Goal: Information Seeking & Learning: Learn about a topic

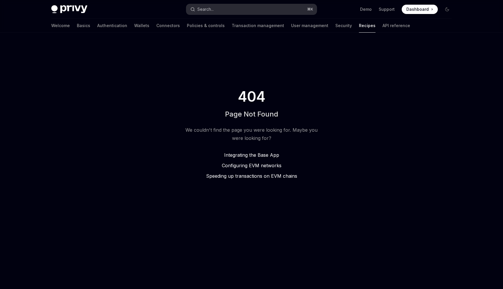
click at [252, 9] on button "Search... ⌘ K" at bounding box center [251, 9] width 130 height 10
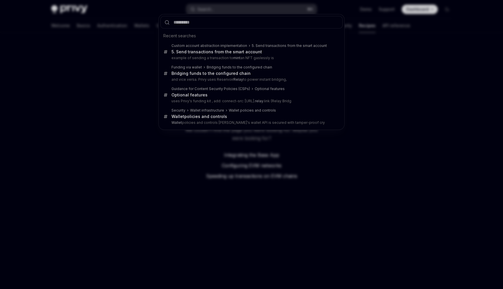
type input "*"
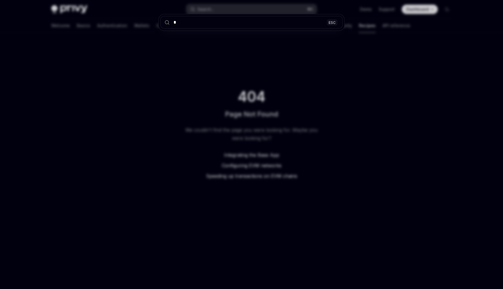
type textarea "*"
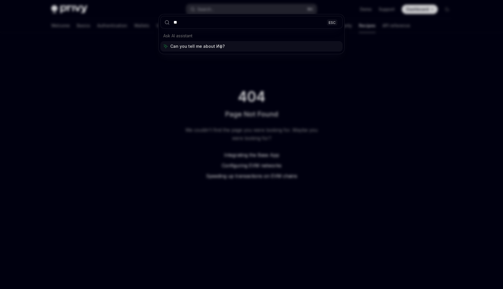
type input "*"
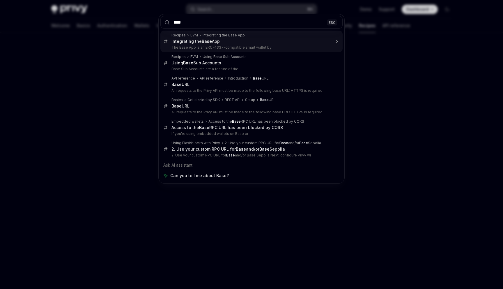
type input "*****"
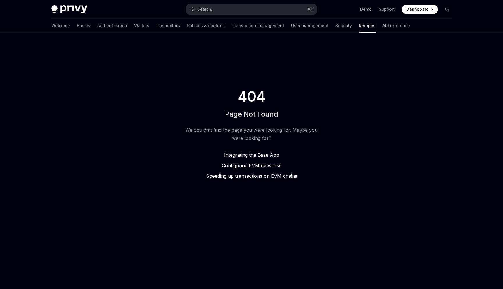
type textarea "*"
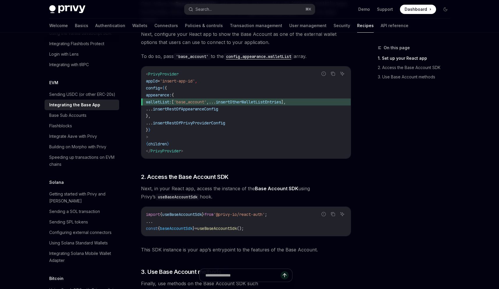
scroll to position [133, 0]
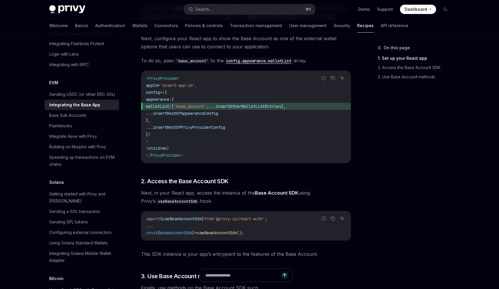
click at [209, 104] on span "," at bounding box center [207, 106] width 2 height 5
drag, startPoint x: 241, startPoint y: 98, endPoint x: 208, endPoint y: 99, distance: 33.5
click at [208, 103] on span "walletList: [ 'base_account' , ... insertOtherWalletListEntries ]," at bounding box center [246, 106] width 200 height 7
copy span "'base_account'"
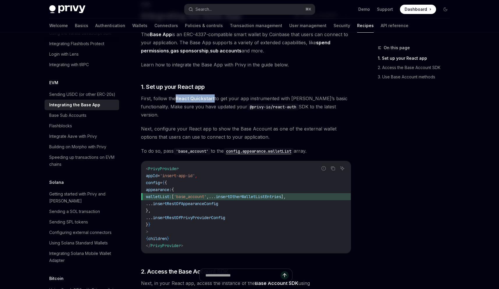
scroll to position [60, 0]
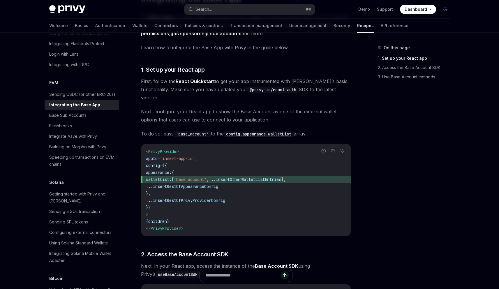
click at [247, 161] on code "< PrivyProvider appId = 'insert-app-id' , config = { { appearance: { walletList…" at bounding box center [246, 190] width 200 height 84
drag, startPoint x: 175, startPoint y: 173, endPoint x: 241, endPoint y: 170, distance: 66.1
click at [241, 176] on span "walletList: [ 'base_account' , ... insertOtherWalletListEntries ]," at bounding box center [246, 179] width 200 height 7
copy span "walletList: [ 'base_account'"
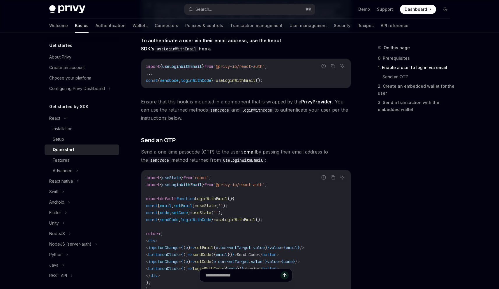
scroll to position [144, 0]
click at [241, 7] on button "Search... ⌘ K" at bounding box center [249, 9] width 130 height 10
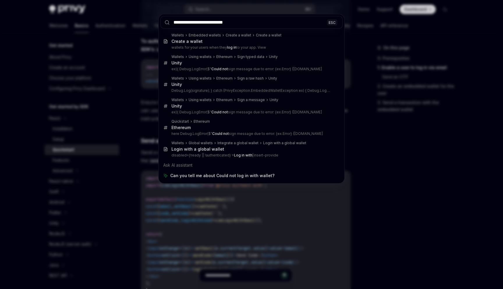
type input "**********"
click at [152, 140] on div "**********" at bounding box center [251, 144] width 503 height 289
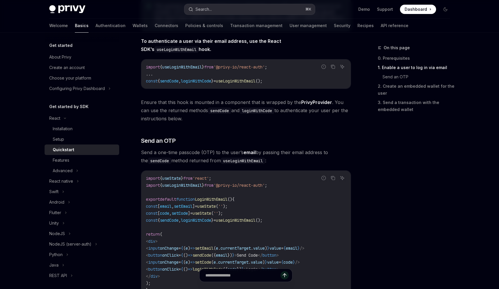
click at [227, 11] on button "Search... ⌘ K" at bounding box center [249, 9] width 130 height 10
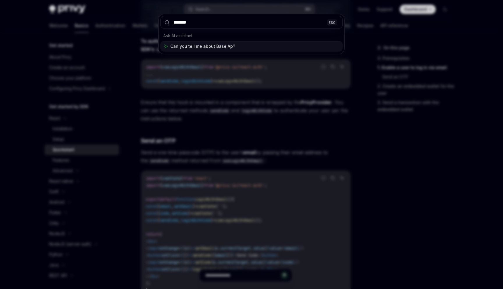
type input "********"
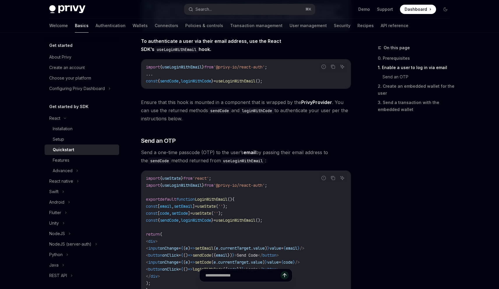
type textarea "*"
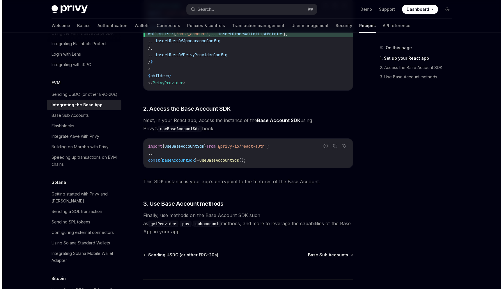
scroll to position [230, 0]
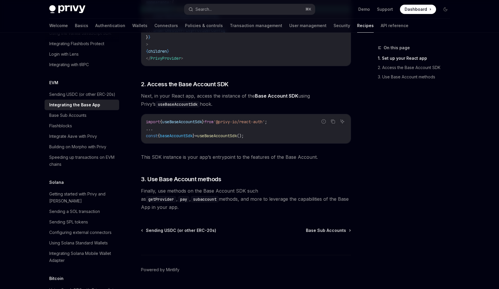
drag, startPoint x: 278, startPoint y: 115, endPoint x: 144, endPoint y: 116, distance: 133.6
click at [144, 116] on div "import { useBaseAccountSdk } from '@privy-io/react-auth' ; ... const { baseAcco…" at bounding box center [245, 128] width 209 height 29
click at [178, 133] on span "baseAccountSdk" at bounding box center [176, 135] width 33 height 5
copy span "baseAccountSdk"
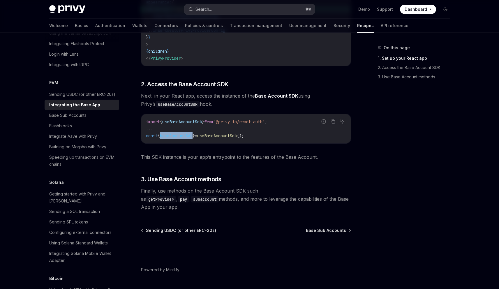
click at [225, 9] on button "Search... ⌘ K" at bounding box center [249, 9] width 130 height 10
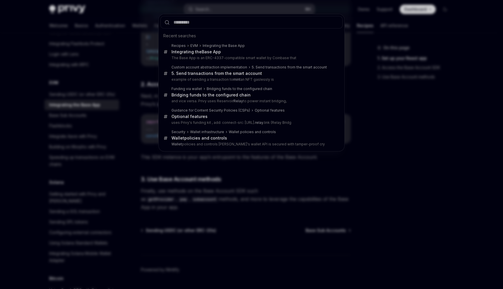
type input "**********"
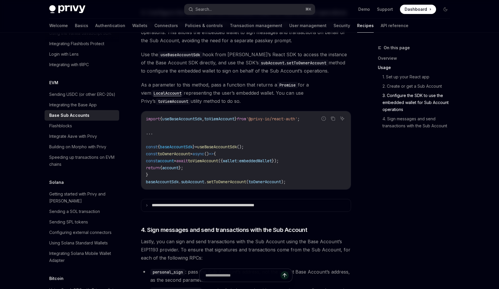
scroll to position [1043, 0]
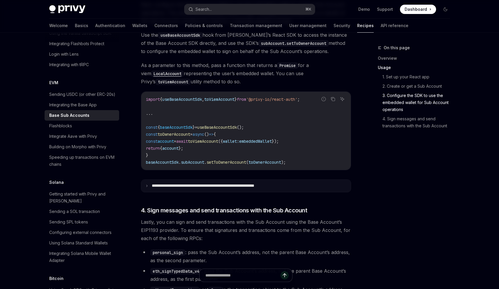
click at [145, 183] on summary "**********" at bounding box center [245, 186] width 209 height 12
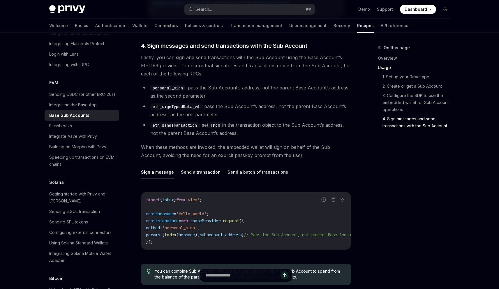
scroll to position [1681, 0]
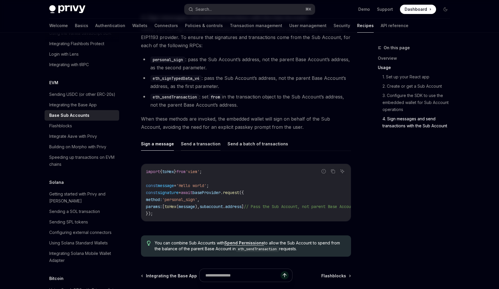
click at [201, 144] on button "Send a transaction" at bounding box center [201, 144] width 40 height 14
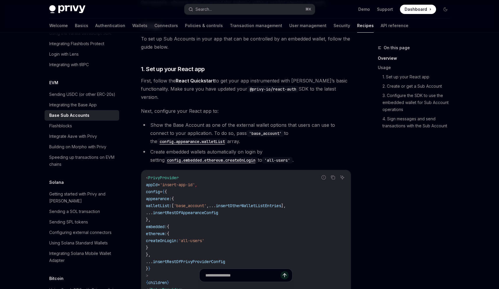
scroll to position [180, 0]
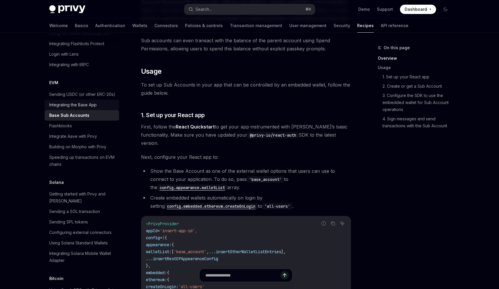
click at [100, 108] on div "Integrating the Base App" at bounding box center [82, 104] width 66 height 7
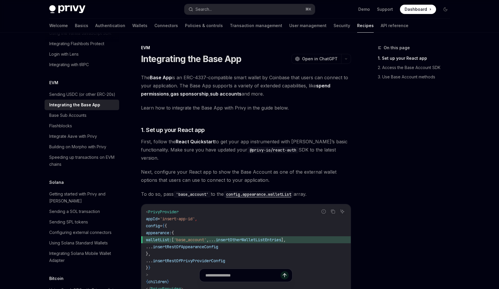
type textarea "*"
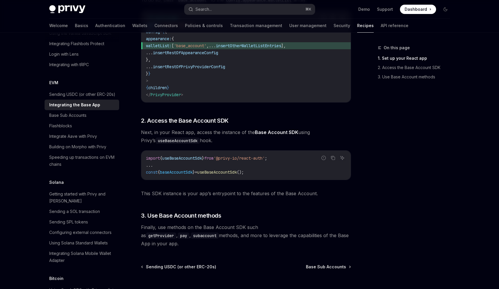
scroll to position [193, 0]
drag, startPoint x: 278, startPoint y: 150, endPoint x: 140, endPoint y: 151, distance: 137.4
click at [140, 151] on div "EVM Integrating the Base App OpenAI Open in ChatGPT OpenAI Open in ChatGPT The …" at bounding box center [191, 96] width 321 height 491
copy span "import { useBaseAccountSdk } from '@privy-io/react-auth'"
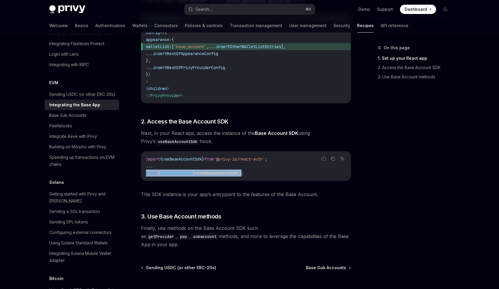
drag, startPoint x: 254, startPoint y: 164, endPoint x: 145, endPoint y: 166, distance: 109.2
click at [145, 166] on div "import { useBaseAccountSdk } from '@privy-io/react-auth' ; ... const { baseAcco…" at bounding box center [245, 165] width 209 height 29
copy span "const { baseAccountSdk } = useBaseAccountSdk ()"
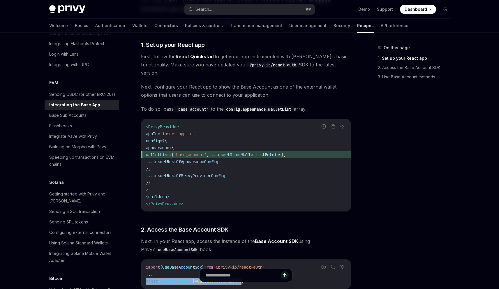
scroll to position [84, 0]
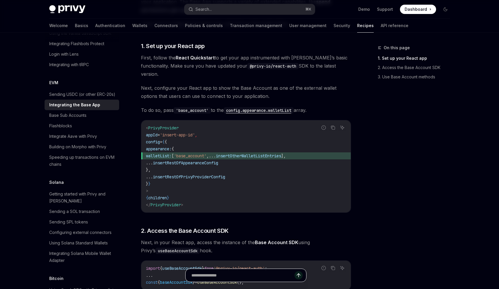
click at [245, 277] on input "text" at bounding box center [242, 275] width 103 height 13
paste input "**********"
type input "**********"
type textarea "*"
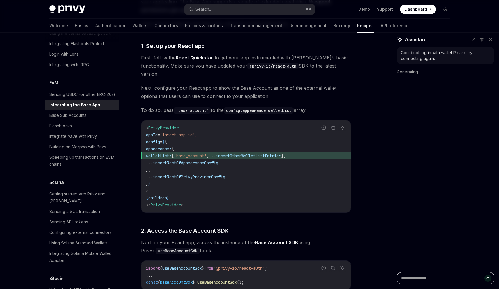
scroll to position [0, 0]
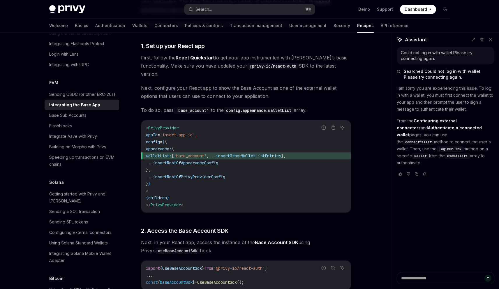
click at [229, 152] on span "walletList: [ 'base_account' , ... insertOtherWalletListEntries ]," at bounding box center [246, 155] width 200 height 7
click at [206, 153] on span "'base_account'" at bounding box center [190, 155] width 33 height 5
copy span "base_account"
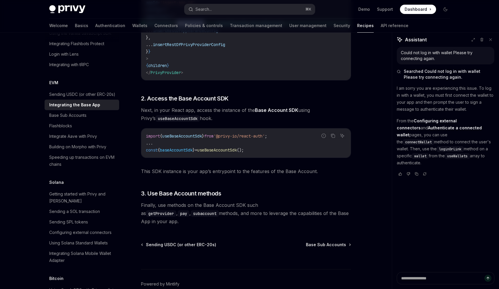
scroll to position [230, 0]
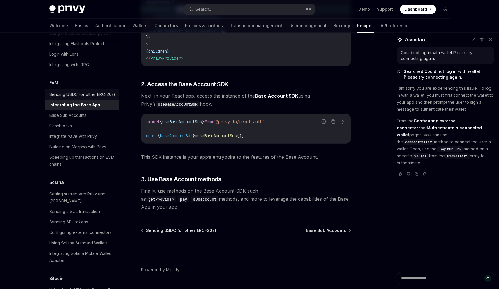
click at [70, 98] on div "Sending USDC (or other ERC-20s)" at bounding box center [82, 94] width 66 height 7
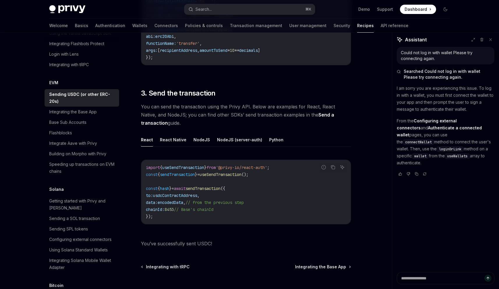
scroll to position [440, 0]
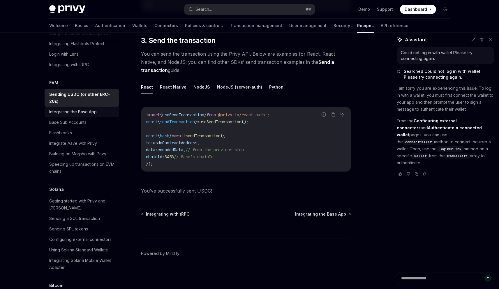
click at [89, 115] on div "Integrating the Base App" at bounding box center [72, 111] width 47 height 7
type textarea "*"
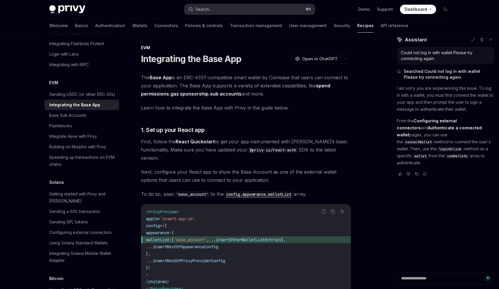
click at [253, 7] on button "Search... ⌘ K" at bounding box center [249, 9] width 130 height 10
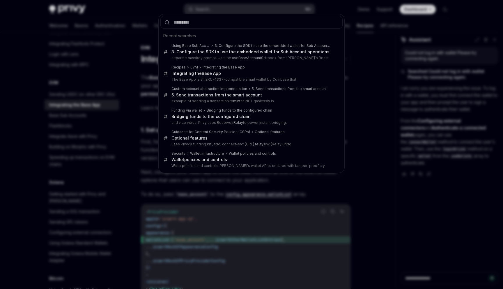
type input "**********"
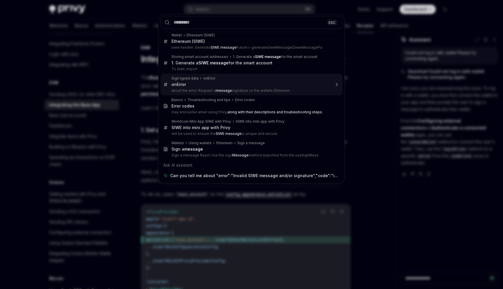
type textarea "*"
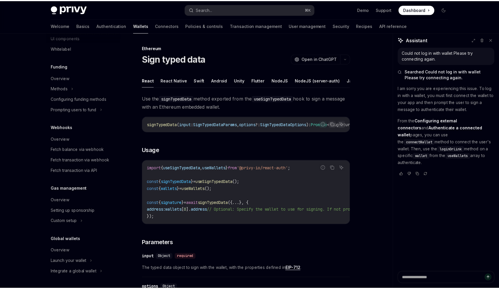
scroll to position [588, 0]
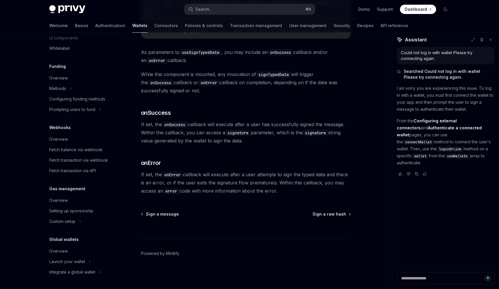
drag, startPoint x: 235, startPoint y: 82, endPoint x: 234, endPoint y: 138, distance: 55.9
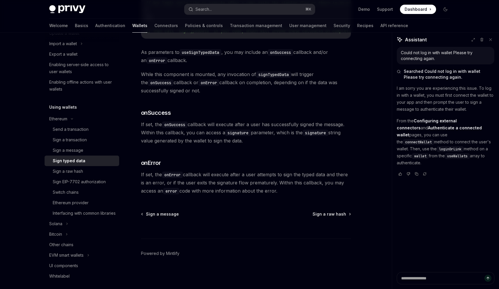
click at [251, 2] on div "Privy Docs home page Search... ⌘ K Demo Support Dashboard Dashboard Search..." at bounding box center [249, 9] width 401 height 19
click at [250, 6] on button "Search... ⌘ K" at bounding box center [249, 9] width 130 height 10
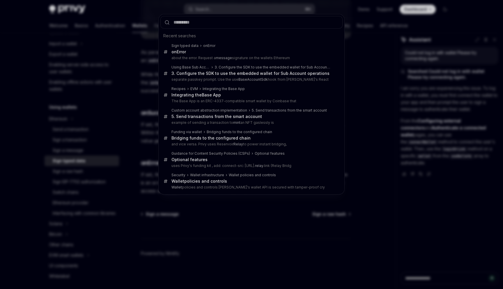
type input "**********"
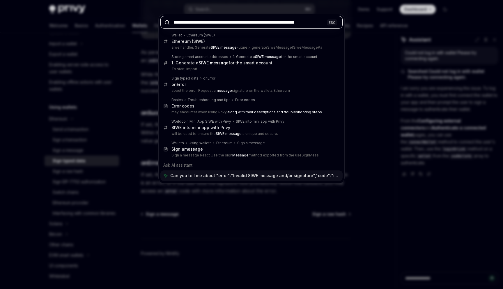
type textarea "*"
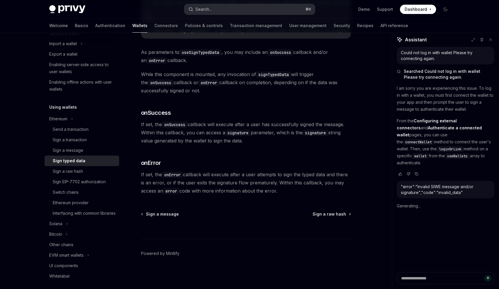
click at [240, 6] on button "Search... ⌘ K" at bounding box center [249, 9] width 130 height 10
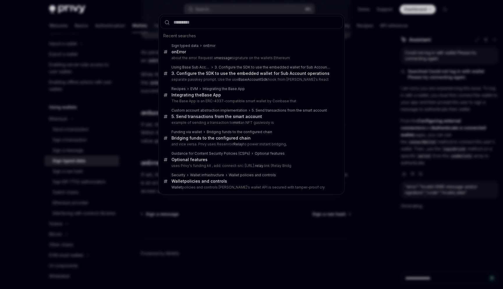
type input "**********"
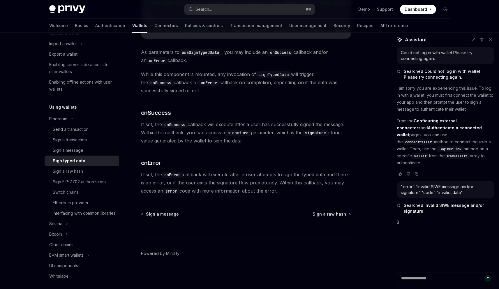
type textarea "*"
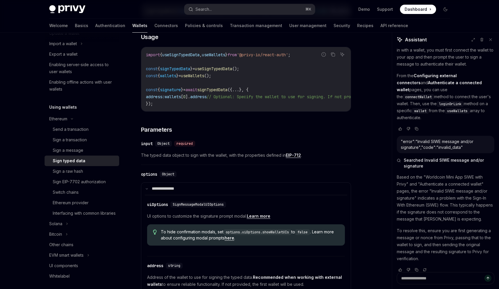
scroll to position [0, 0]
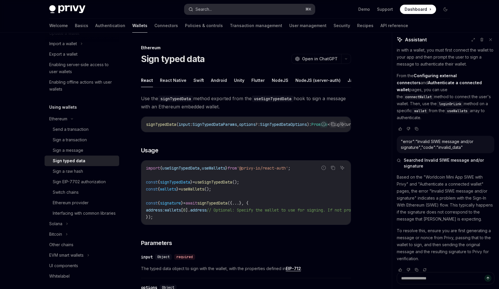
click at [230, 13] on button "Search... ⌘ K" at bounding box center [249, 9] width 130 height 10
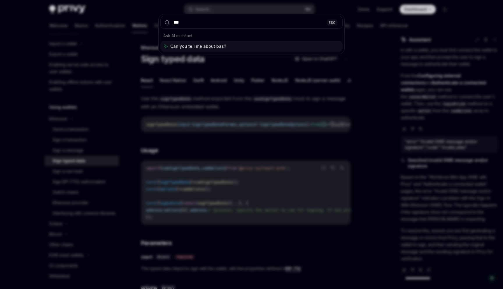
type input "****"
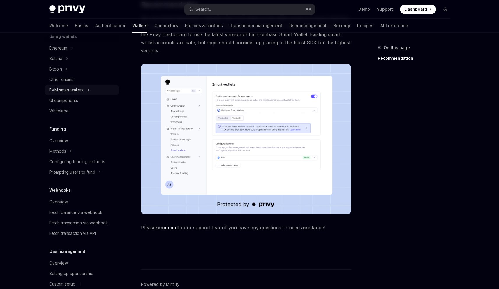
scroll to position [211, 0]
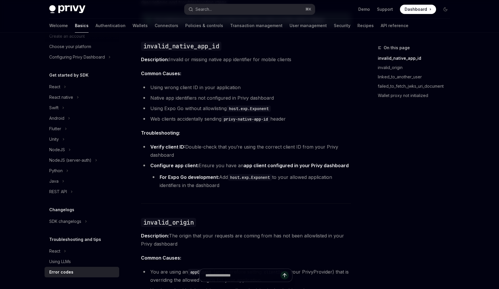
scroll to position [183, 0]
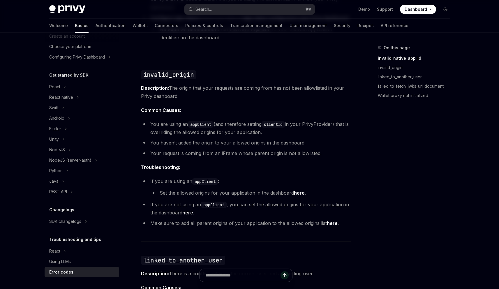
scroll to position [241, 0]
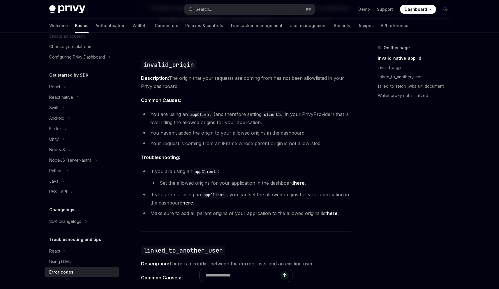
type textarea "*"
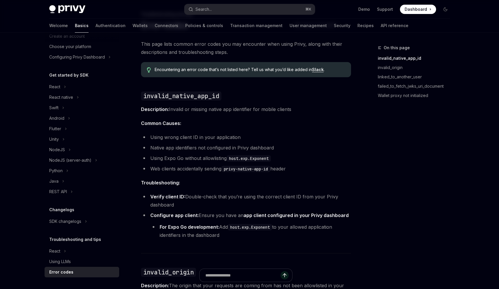
scroll to position [0, 0]
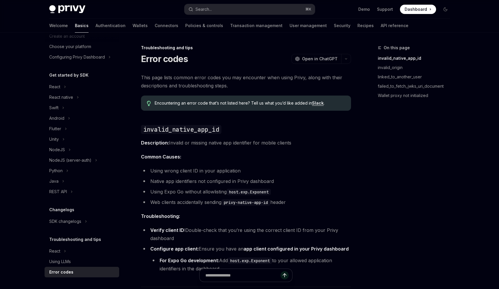
click at [320, 105] on link "Slack" at bounding box center [318, 102] width 12 height 5
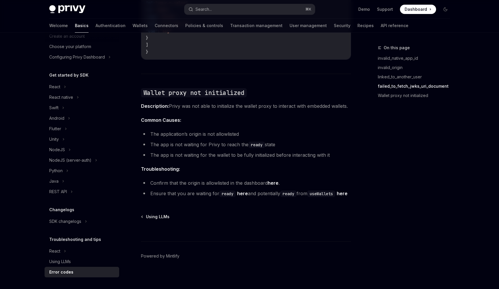
scroll to position [886, 0]
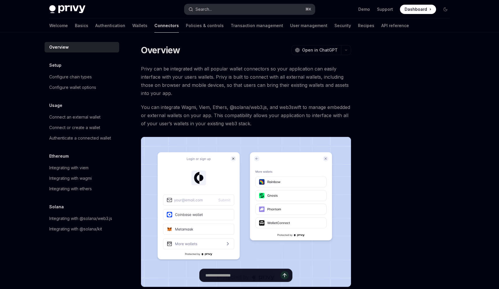
click at [239, 7] on button "Search... ⌘ K" at bounding box center [249, 9] width 130 height 10
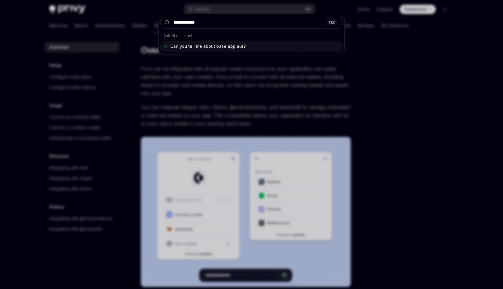
type input "**********"
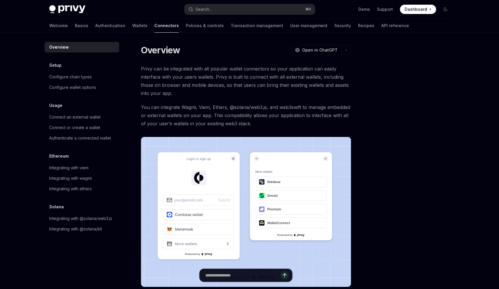
type textarea "*"
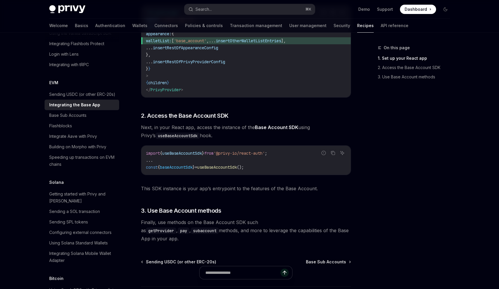
scroll to position [213, 0]
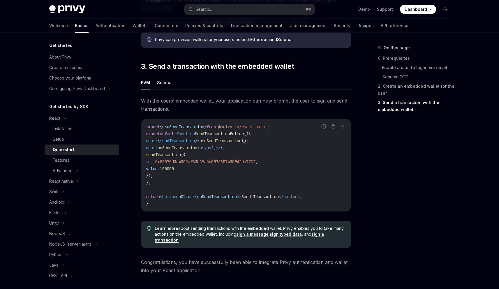
scroll to position [467, 0]
